Goal: Information Seeking & Learning: Find specific fact

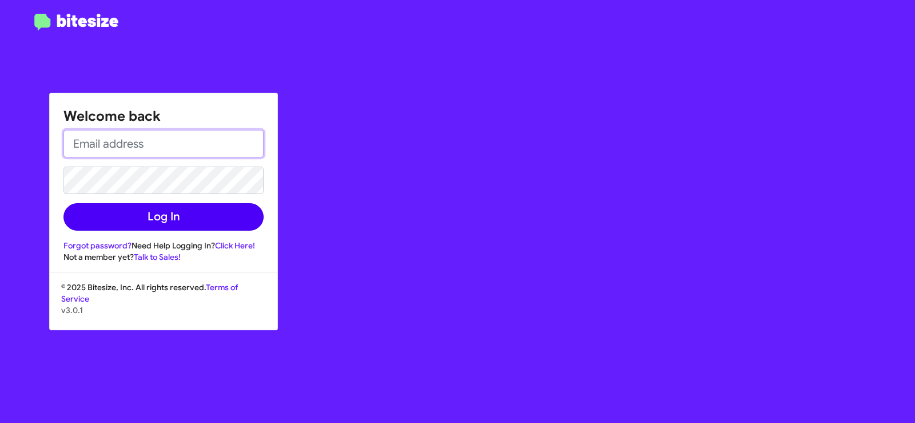
type input "[EMAIL_ADDRESS][DOMAIN_NAME]"
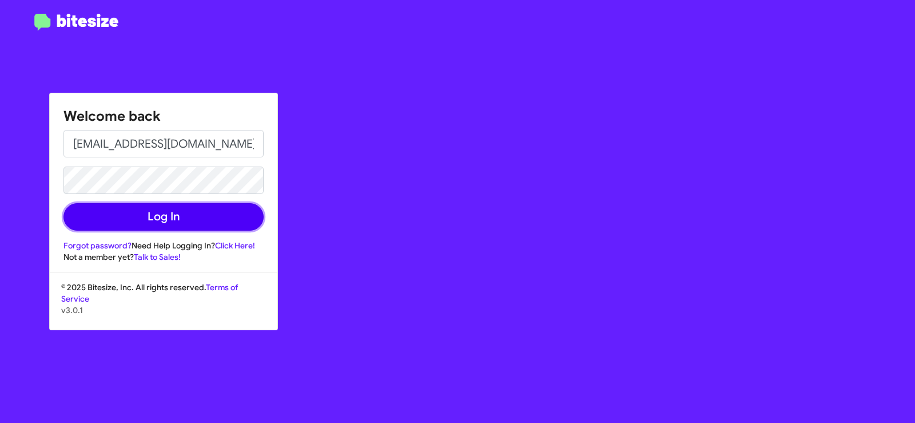
click at [148, 219] on button "Log In" at bounding box center [164, 216] width 200 height 27
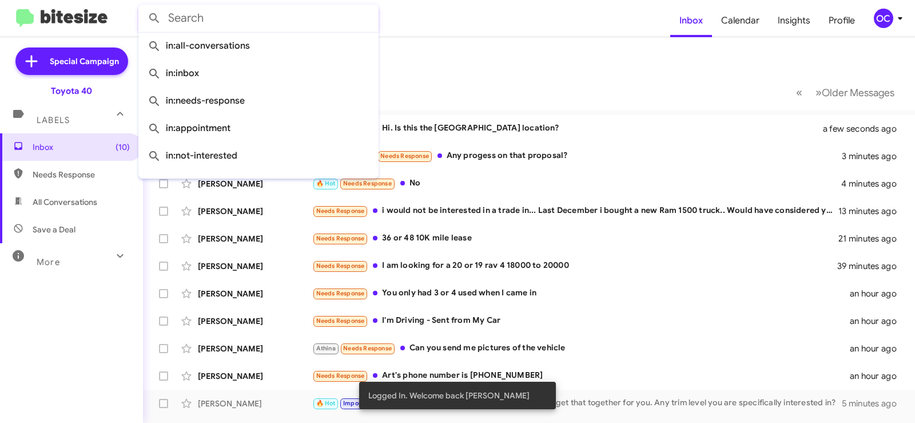
click at [225, 21] on input "text" at bounding box center [258, 18] width 240 height 27
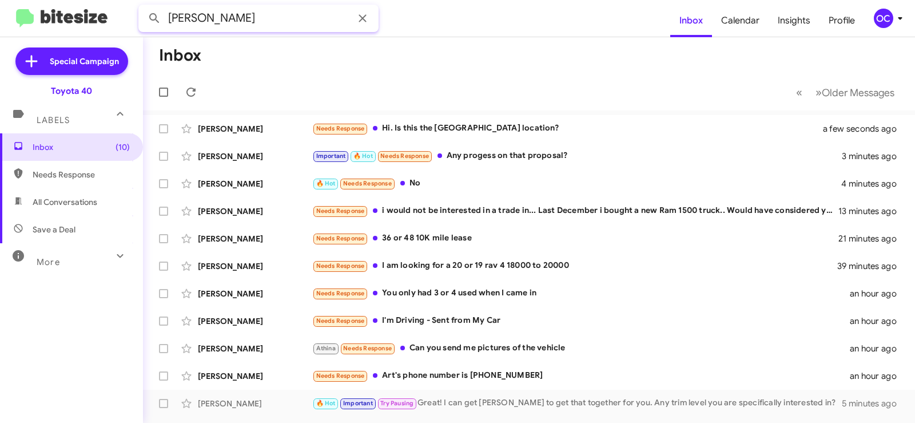
click at [143, 7] on button at bounding box center [154, 18] width 23 height 23
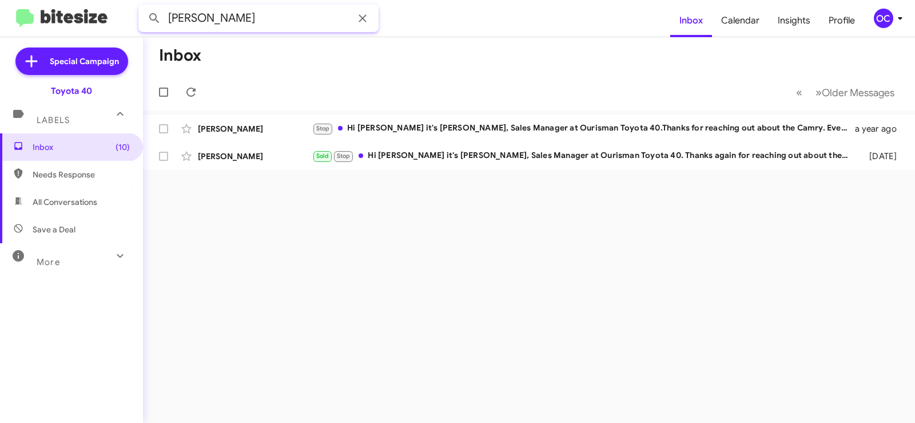
drag, startPoint x: 290, startPoint y: 16, endPoint x: 128, endPoint y: 15, distance: 162.5
click at [128, 15] on mat-toolbar "[PERSON_NAME] Inbox Calendar Insights Profile OC" at bounding box center [457, 18] width 915 height 37
type input "6073213109"
click at [143, 7] on button at bounding box center [154, 18] width 23 height 23
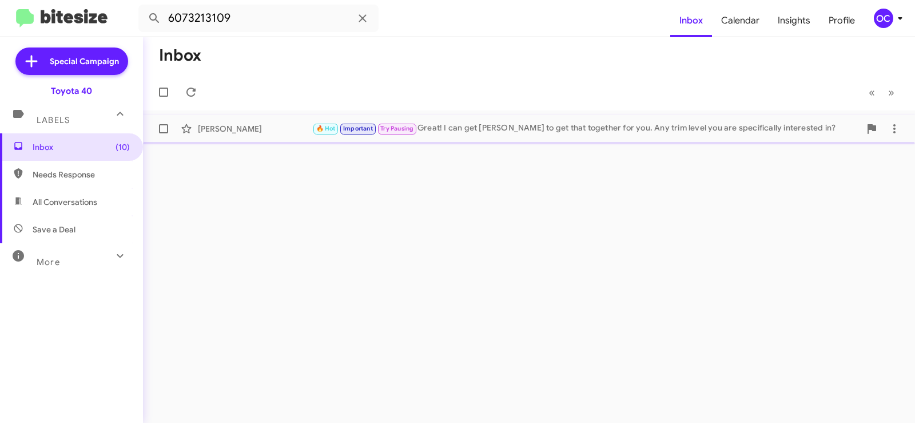
click at [490, 130] on div "🔥 Hot Important Try Pausing Great! I can get [PERSON_NAME] to get that together…" at bounding box center [586, 128] width 548 height 13
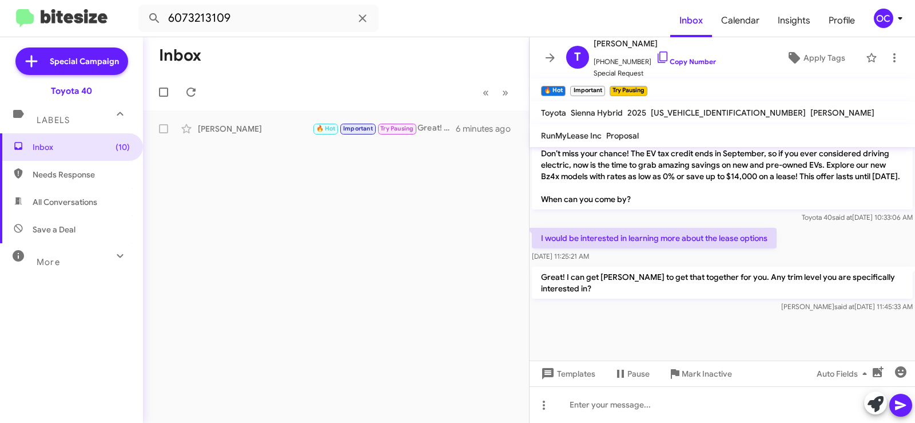
scroll to position [1044, 0]
